Goal: Information Seeking & Learning: Learn about a topic

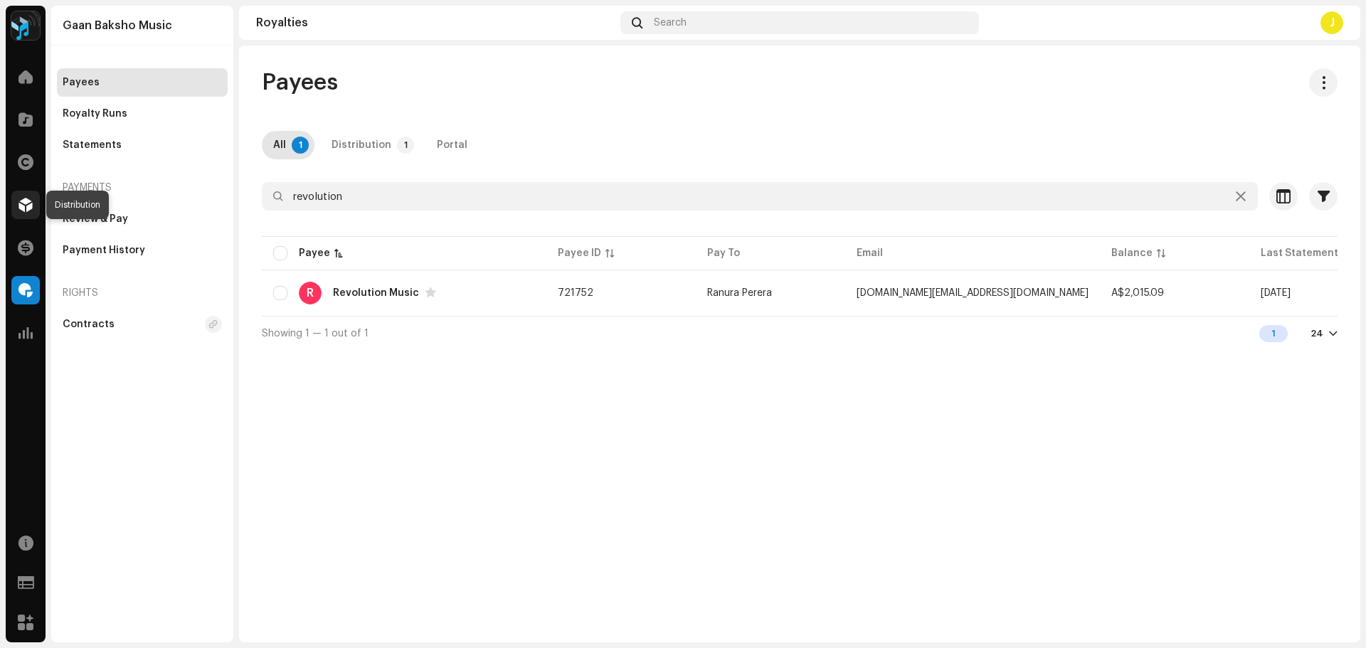
click at [21, 203] on span at bounding box center [25, 204] width 14 height 11
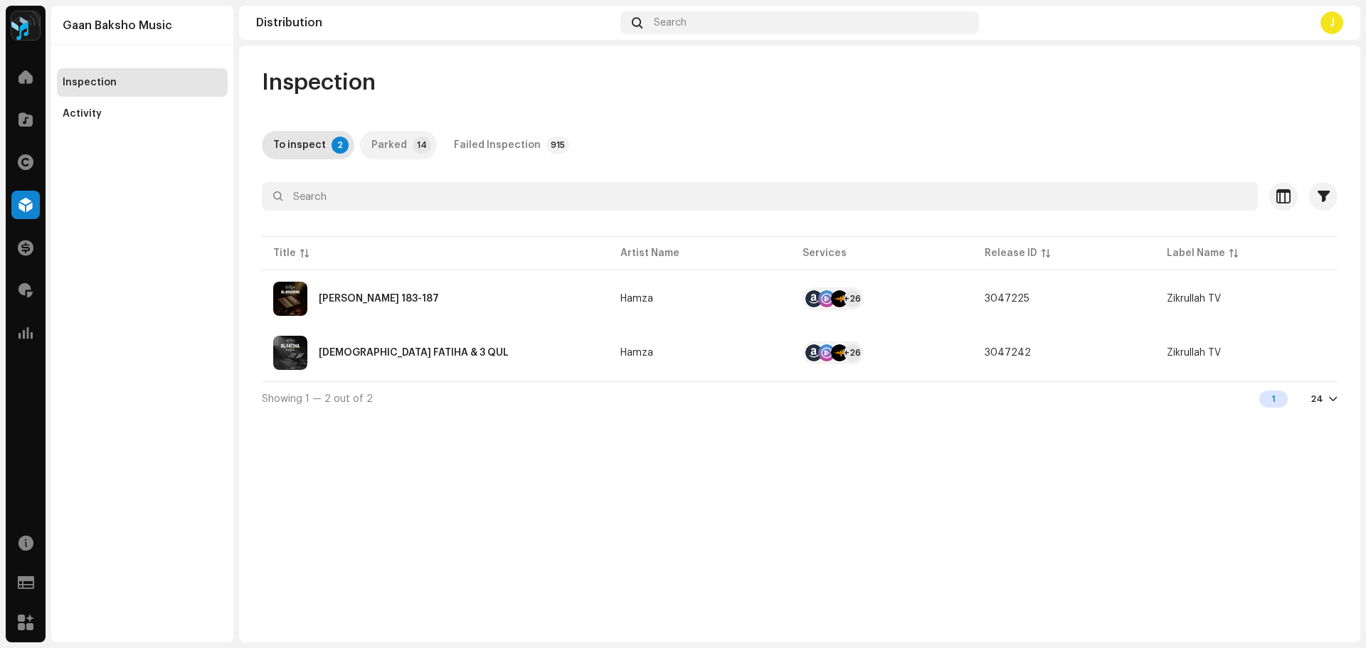
click at [396, 141] on div "Parked" at bounding box center [389, 145] width 36 height 28
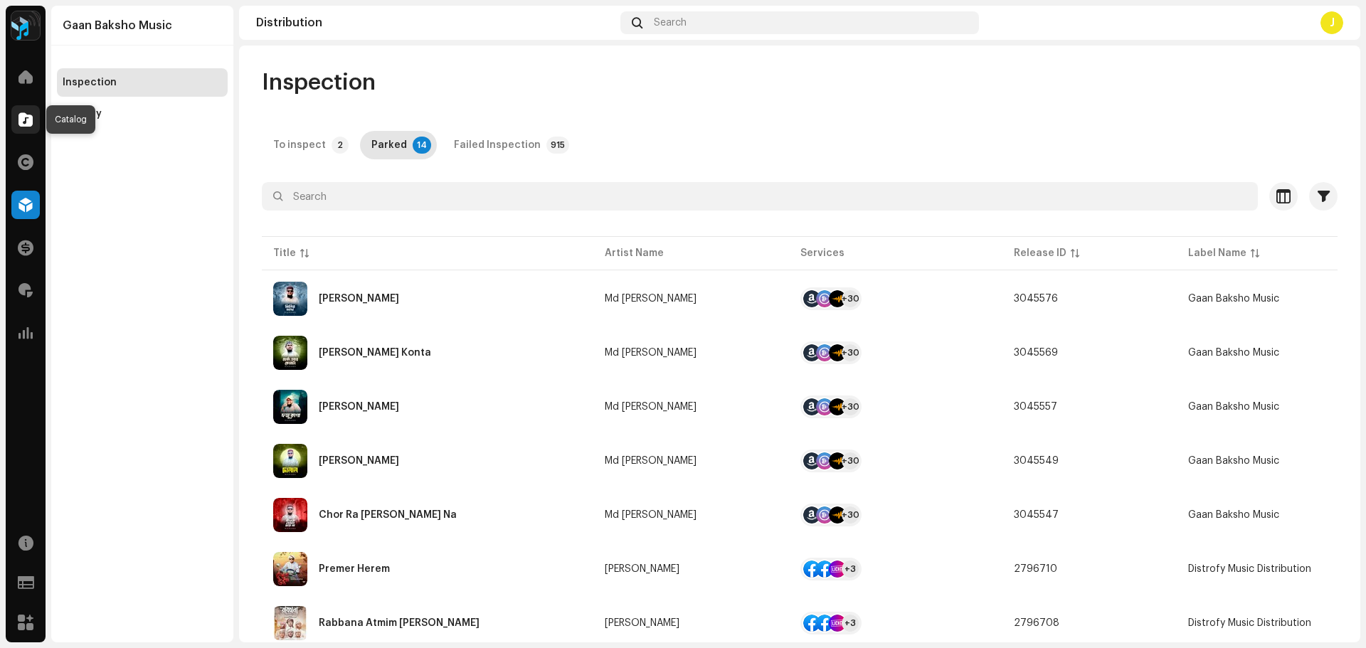
click at [25, 120] on span at bounding box center [25, 119] width 14 height 11
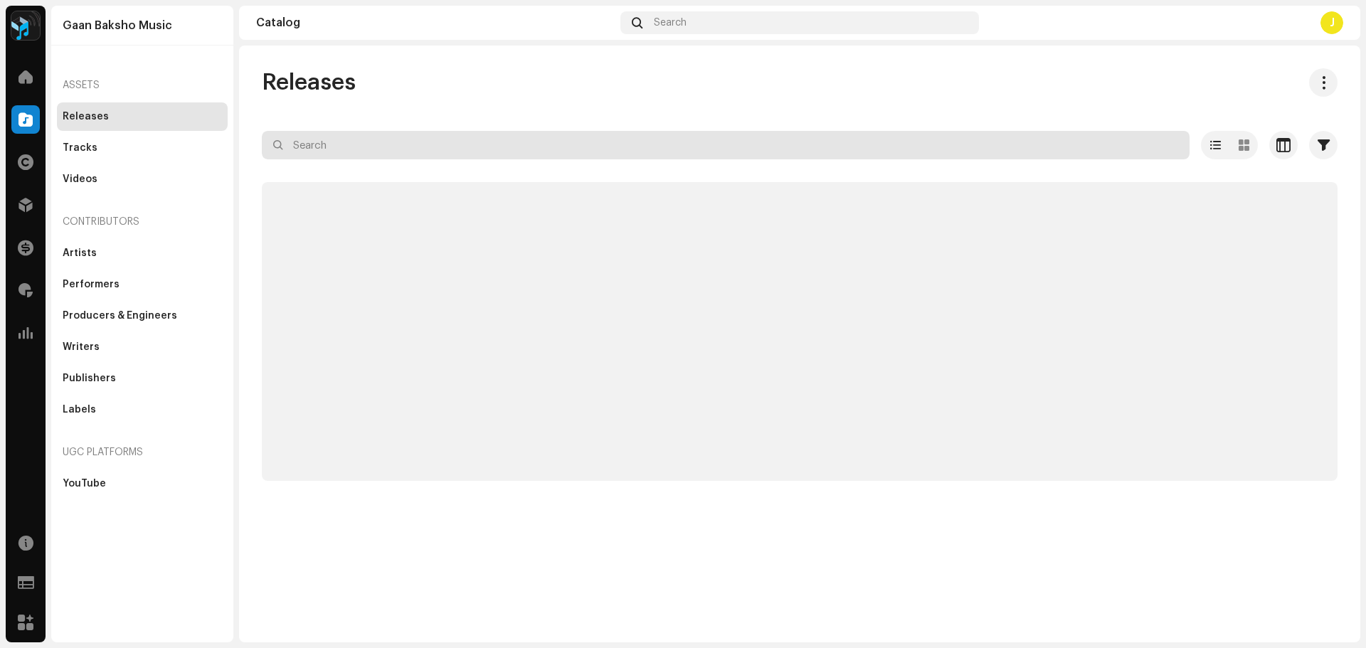
click at [490, 147] on input "text" at bounding box center [726, 145] width 928 height 28
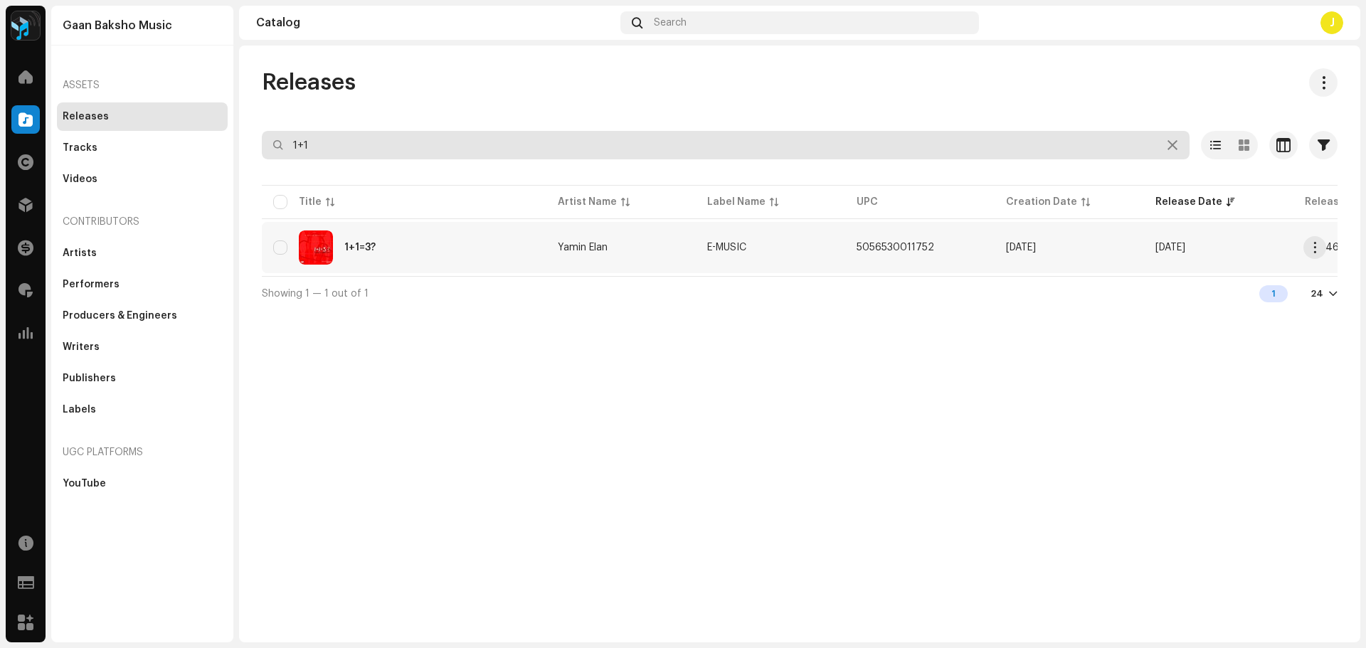
type input "1+1"
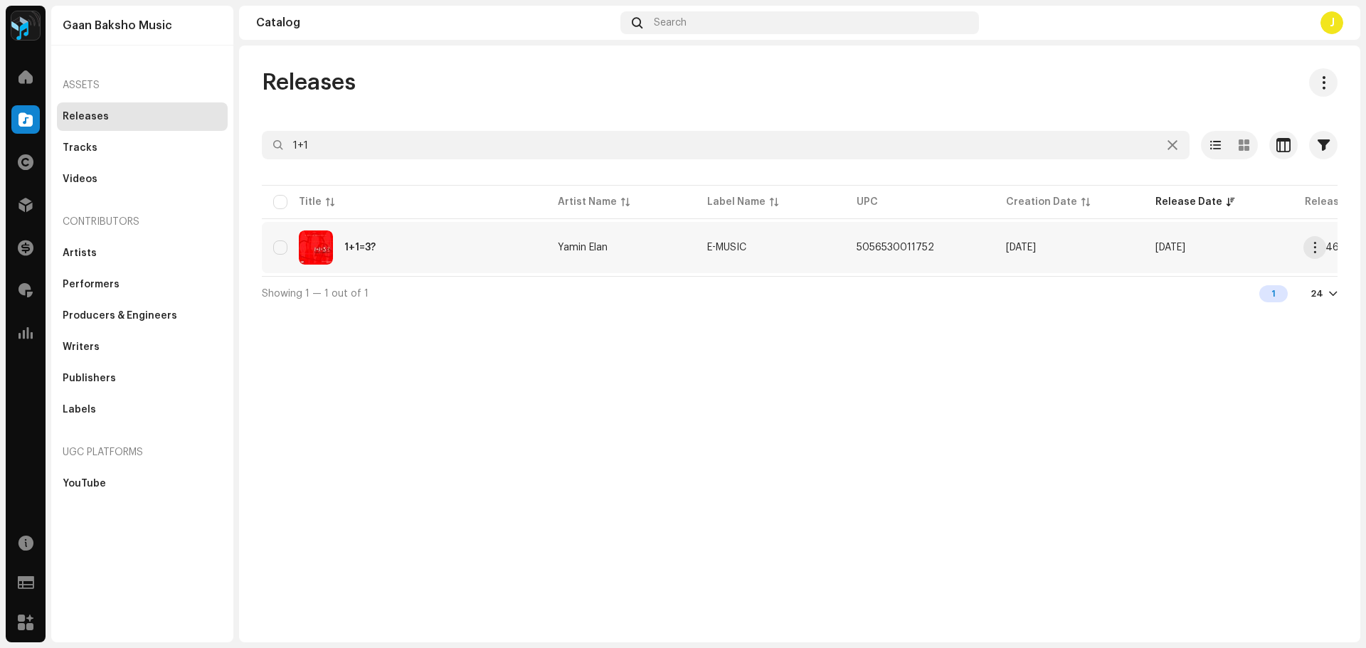
click at [478, 258] on div "1+1=3?" at bounding box center [404, 247] width 262 height 34
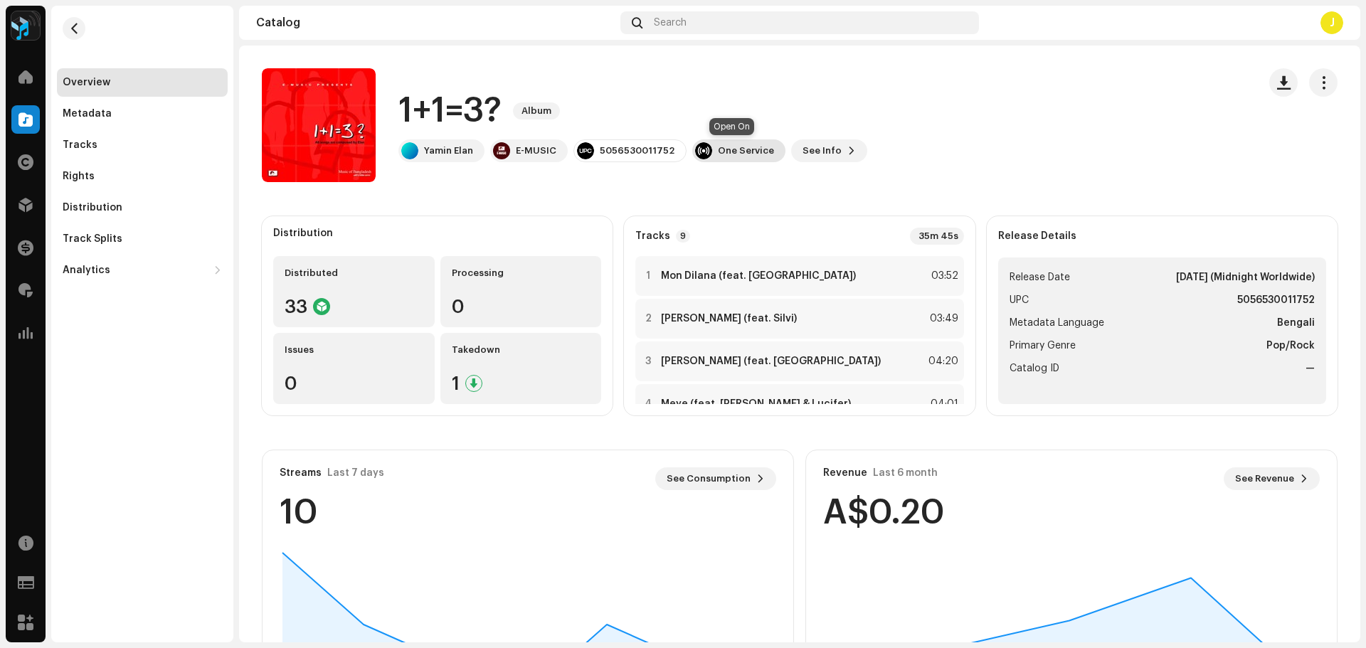
click at [743, 152] on div "One Service" at bounding box center [746, 150] width 56 height 11
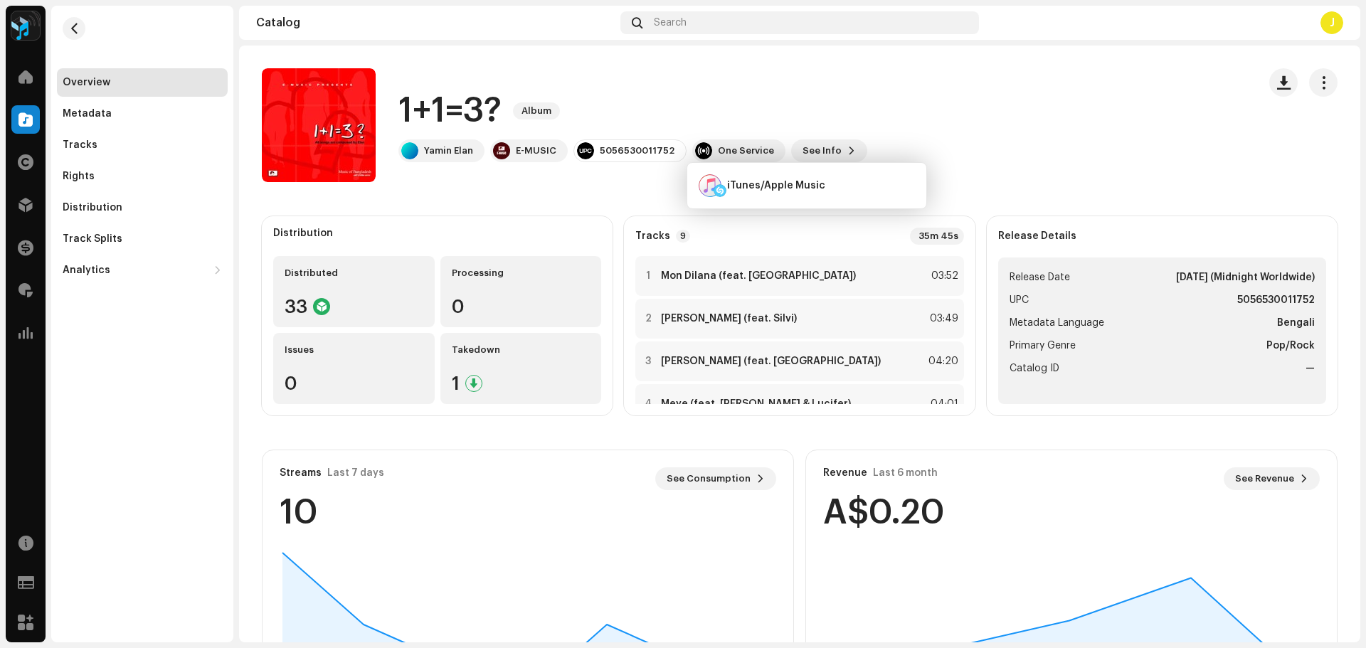
click at [802, 107] on div "1+1=3? Album" at bounding box center [632, 111] width 469 height 46
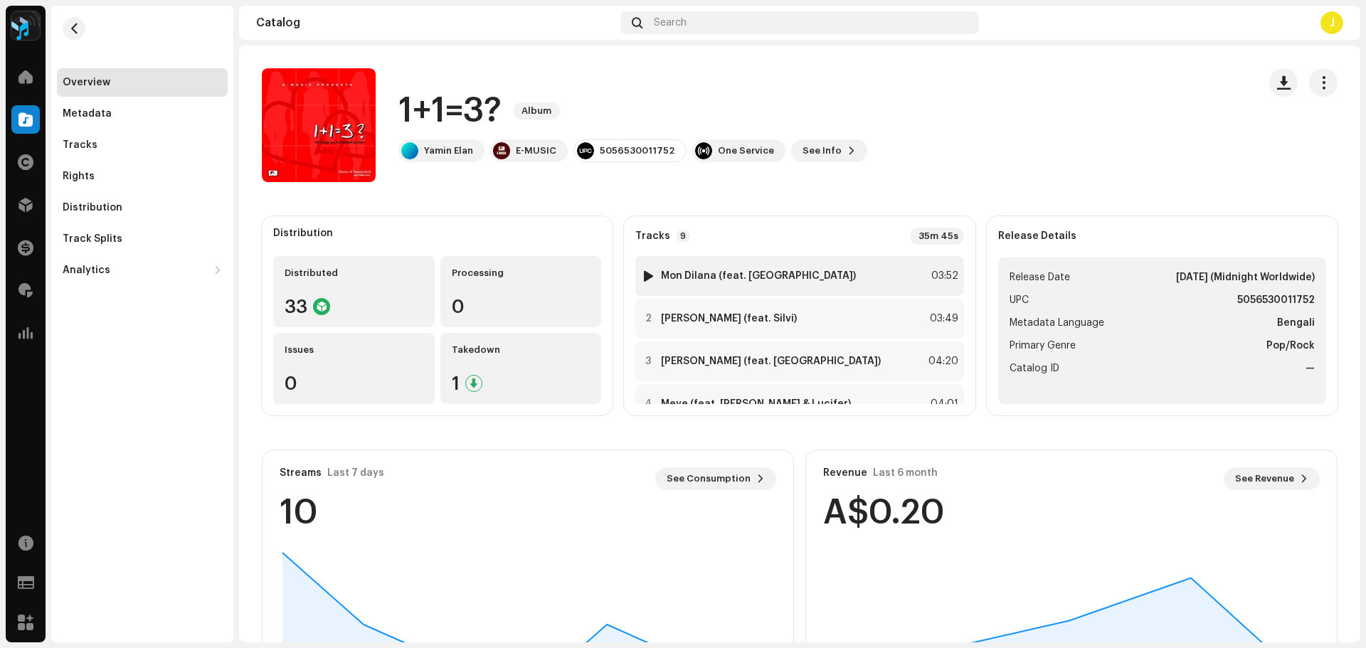
click at [741, 272] on strong "Mon Dilana (feat. [GEOGRAPHIC_DATA])" at bounding box center [758, 275] width 195 height 11
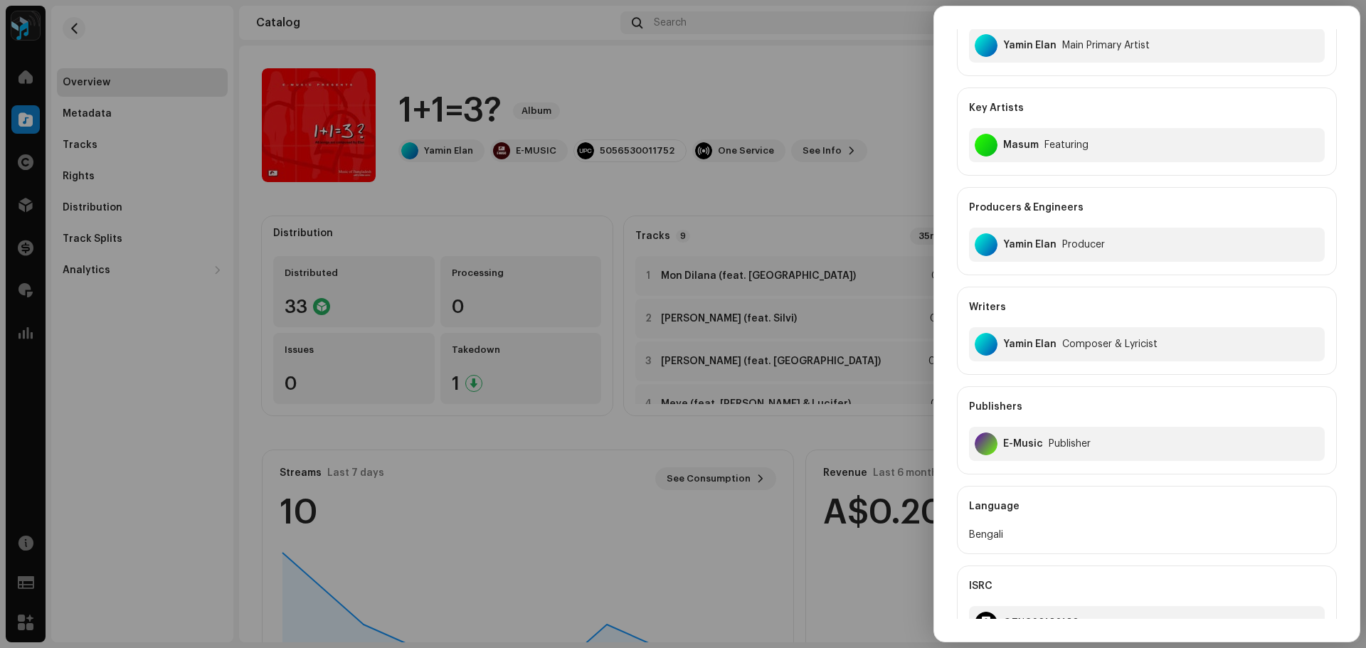
scroll to position [116, 0]
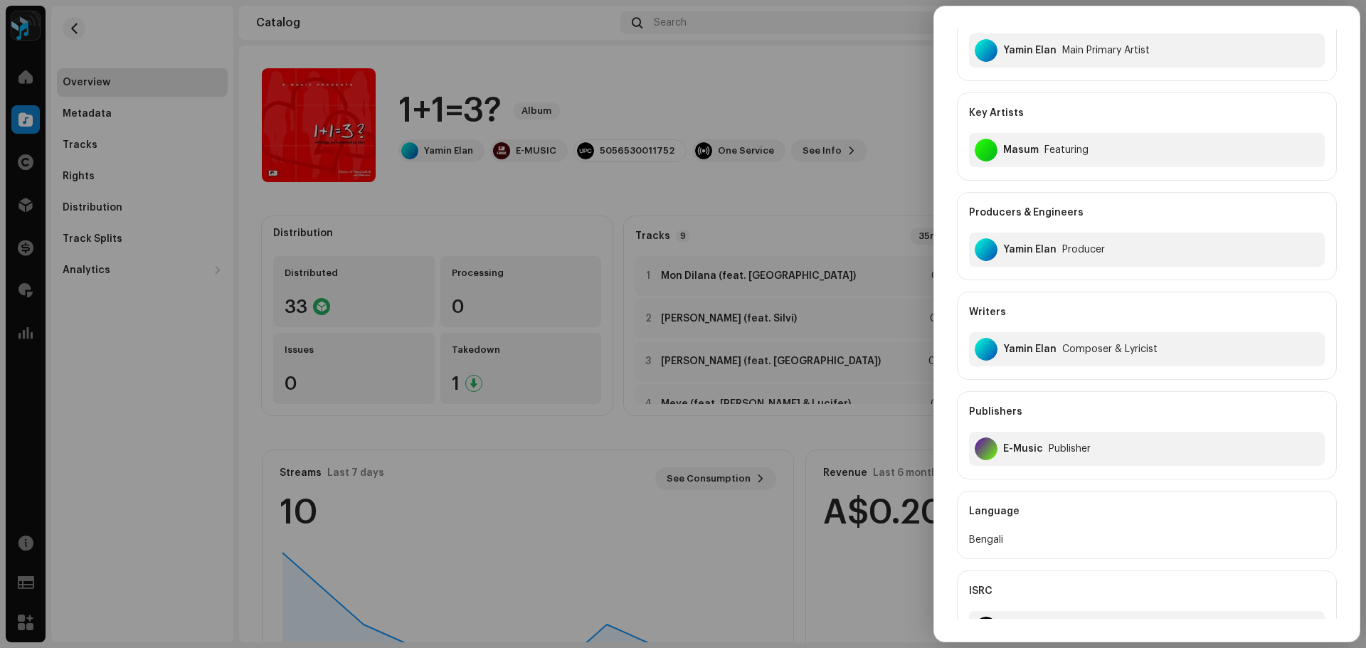
click at [845, 193] on div at bounding box center [683, 324] width 1366 height 648
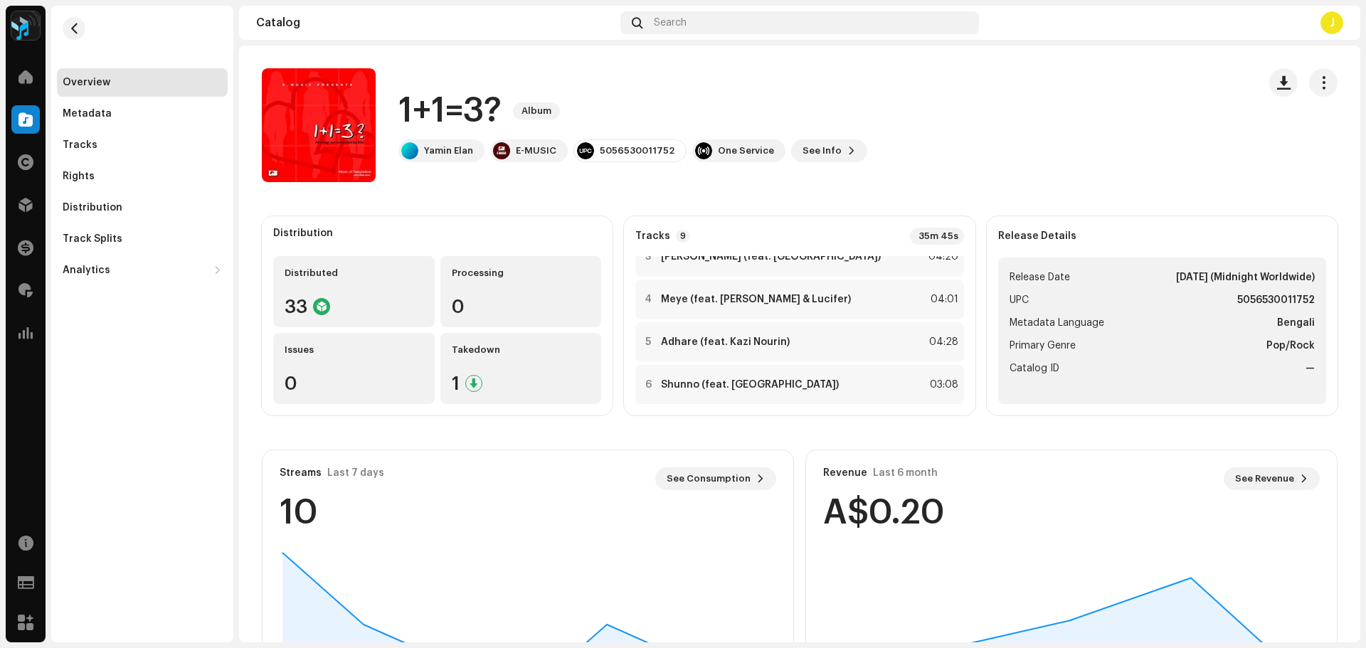
scroll to position [0, 0]
